Goal: Task Accomplishment & Management: Use online tool/utility

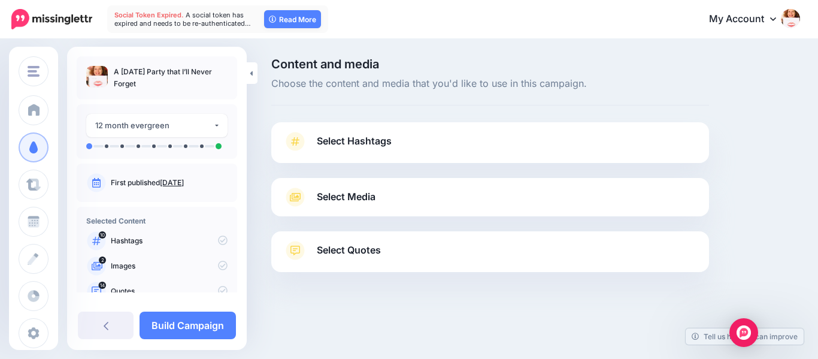
click at [340, 195] on span "Select Media" at bounding box center [346, 197] width 59 height 16
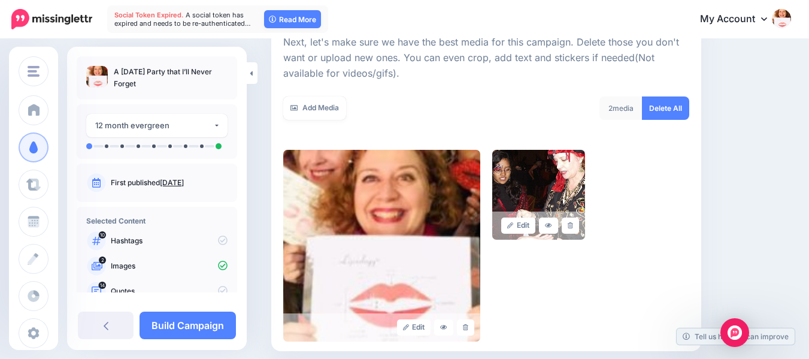
scroll to position [174, 0]
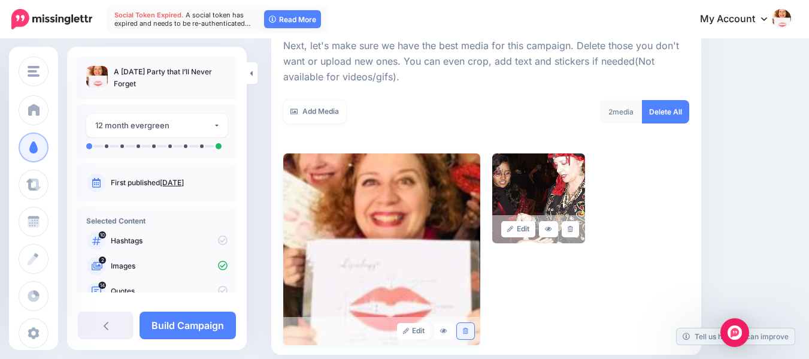
click at [466, 329] on link at bounding box center [465, 331] width 17 height 16
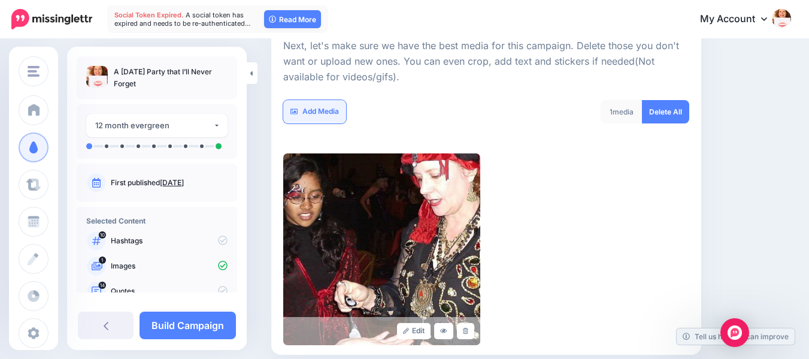
click at [330, 110] on link "Add Media" at bounding box center [314, 111] width 63 height 23
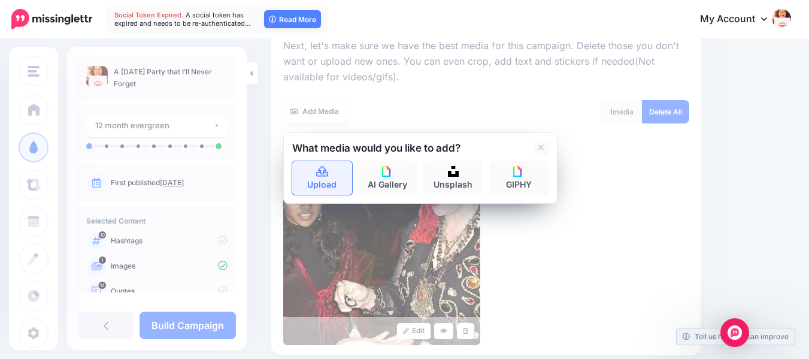
click at [321, 179] on link "Upload" at bounding box center [322, 178] width 60 height 34
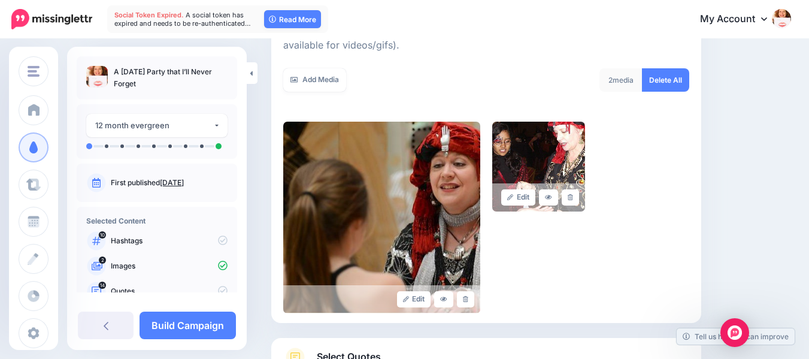
scroll to position [207, 0]
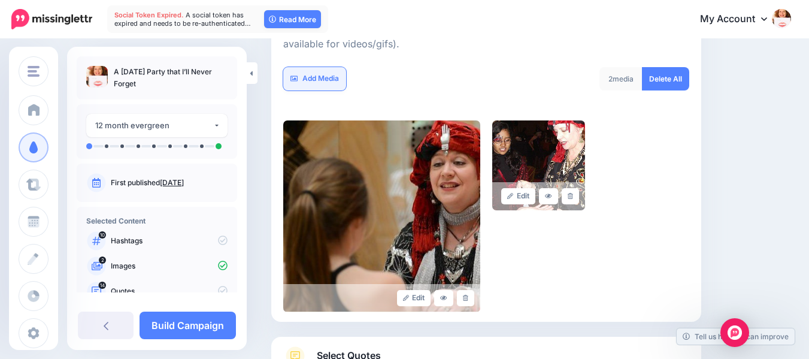
click at [324, 77] on link "Add Media" at bounding box center [314, 78] width 63 height 23
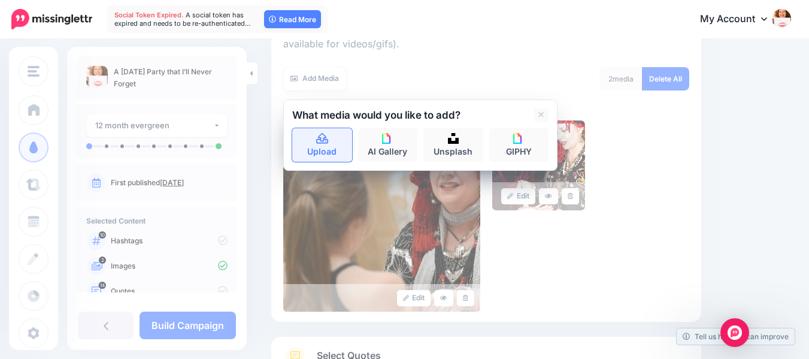
click at [327, 144] on icon at bounding box center [323, 139] width 14 height 11
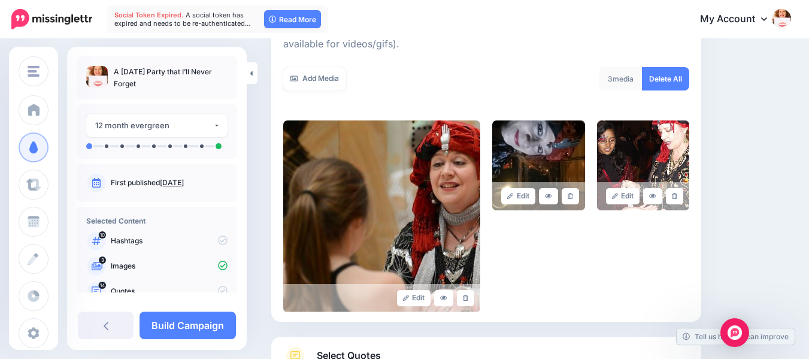
scroll to position [205, 0]
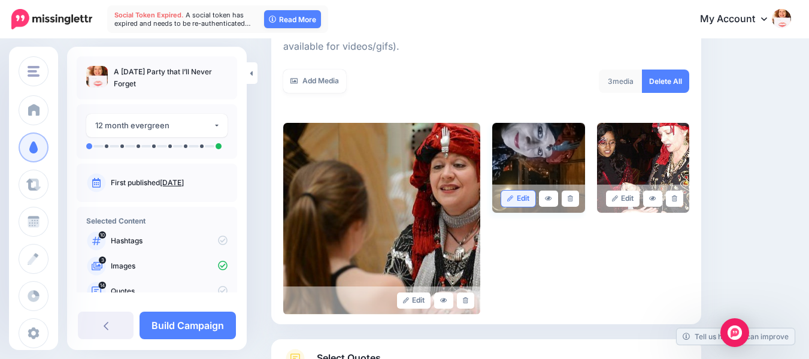
click at [527, 197] on link "Edit" at bounding box center [518, 199] width 34 height 16
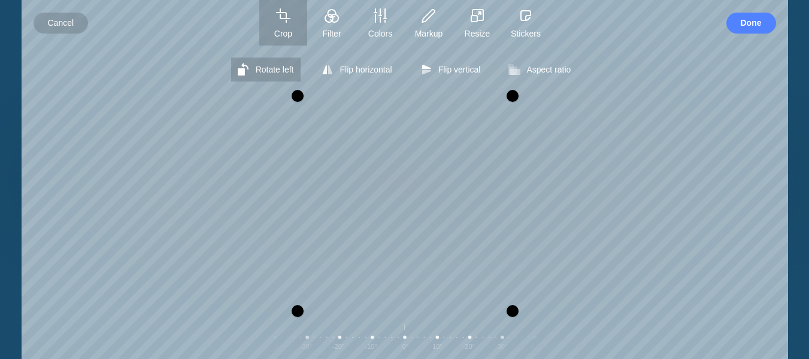
click at [267, 72] on span "Rotate left" at bounding box center [275, 70] width 38 height 10
click at [60, 20] on span "Cancel" at bounding box center [61, 23] width 26 height 21
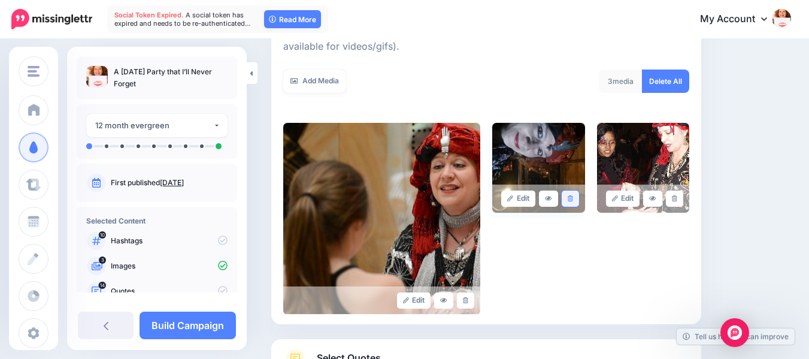
click at [573, 198] on icon at bounding box center [570, 198] width 5 height 7
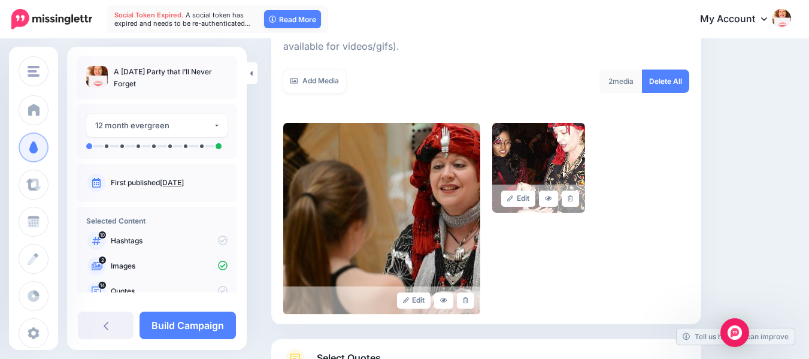
click at [609, 327] on div at bounding box center [486, 331] width 430 height 15
click at [326, 77] on link "Add Media" at bounding box center [314, 81] width 63 height 23
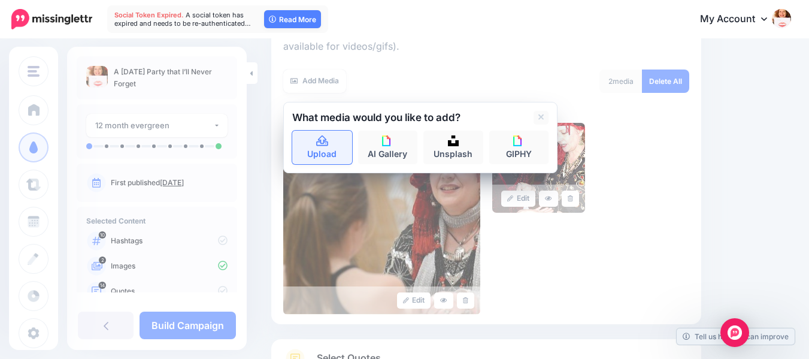
click at [318, 143] on icon at bounding box center [323, 141] width 14 height 11
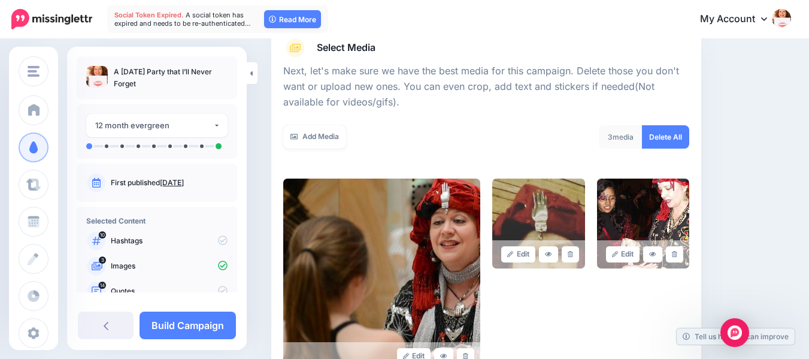
scroll to position [148, 0]
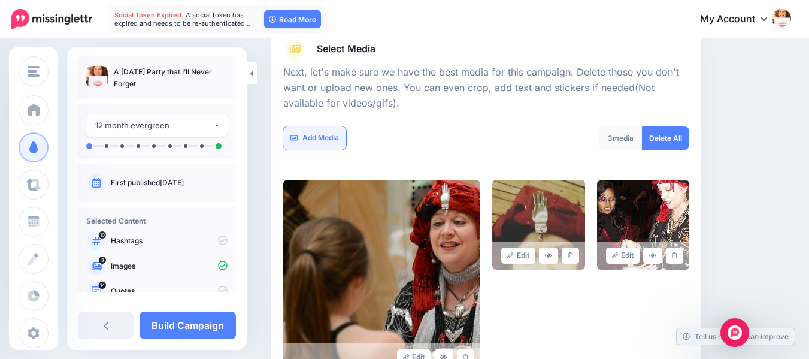
click at [327, 136] on link "Add Media" at bounding box center [314, 137] width 63 height 23
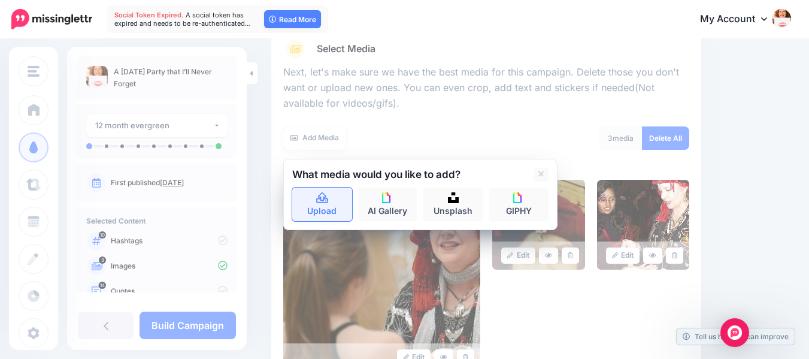
click at [331, 201] on link "Upload" at bounding box center [322, 205] width 60 height 34
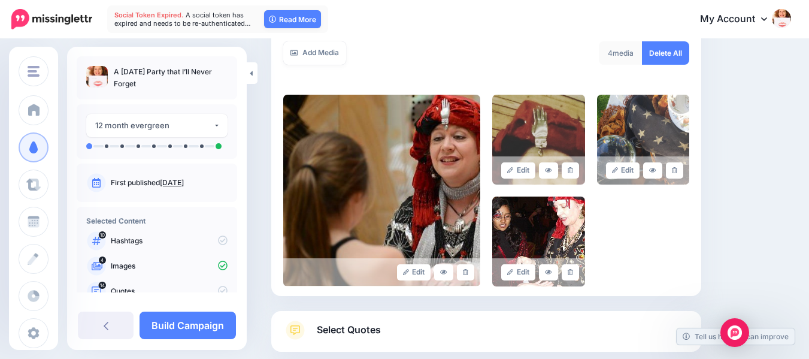
scroll to position [244, 0]
